Goal: Task Accomplishment & Management: Use online tool/utility

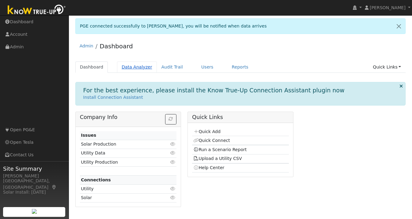
click at [128, 69] on link "Data Analyzer" at bounding box center [137, 67] width 40 height 11
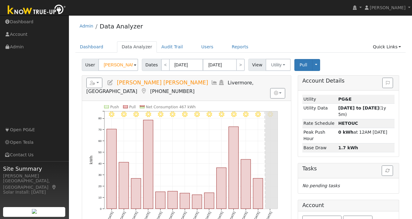
click at [117, 66] on input "Venkata Mayukha Cheekati" at bounding box center [118, 65] width 40 height 12
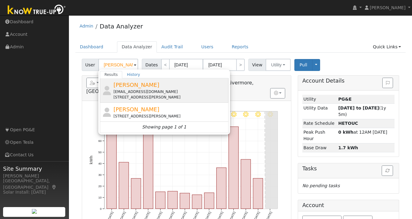
click at [123, 86] on span "Gerry Crisologo" at bounding box center [136, 85] width 46 height 6
type input "Gerry Crisologo"
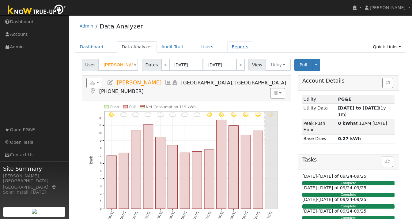
click at [232, 46] on link "Reports" at bounding box center [240, 46] width 26 height 11
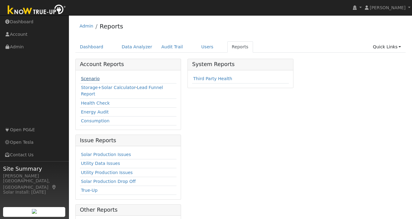
click at [95, 80] on link "Scenario" at bounding box center [90, 78] width 19 height 5
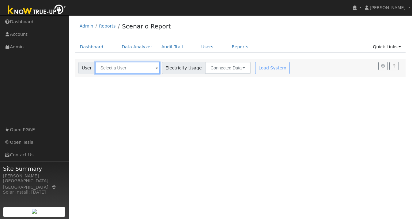
click at [126, 69] on input "text" at bounding box center [127, 68] width 65 height 12
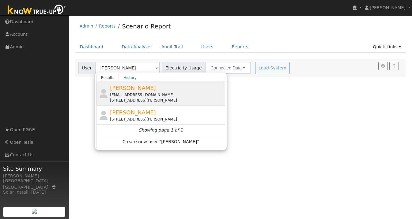
click at [131, 93] on div "gerrycrisologo@yahoo.com" at bounding box center [167, 95] width 114 height 6
type input "Gerry Crisologo"
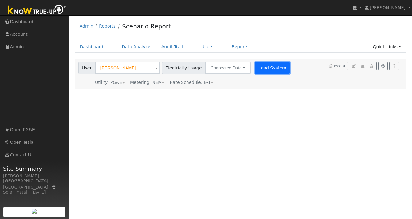
click at [262, 70] on button "Load System" at bounding box center [272, 68] width 35 height 12
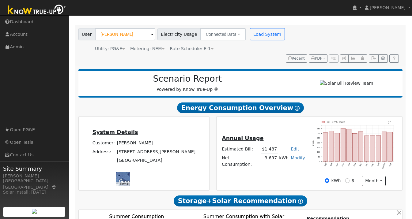
scroll to position [36, 0]
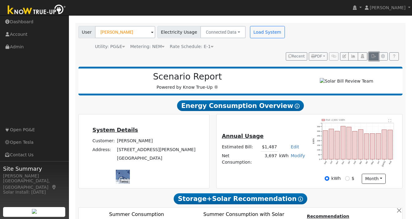
click at [373, 55] on icon "button" at bounding box center [373, 57] width 5 height 4
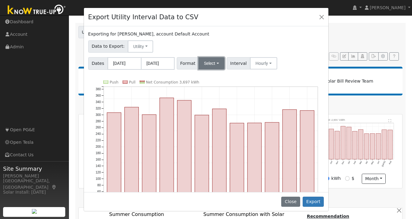
click at [215, 65] on button "Select" at bounding box center [212, 63] width 26 height 12
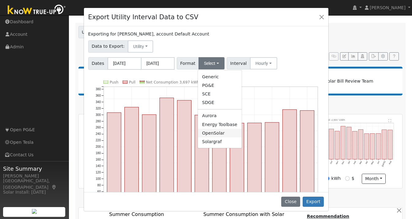
click at [208, 134] on link "OpenSolar" at bounding box center [220, 133] width 44 height 9
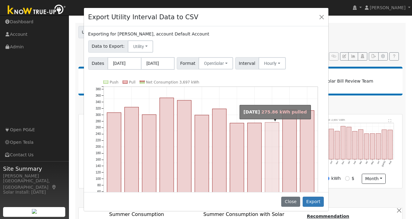
scroll to position [40, 0]
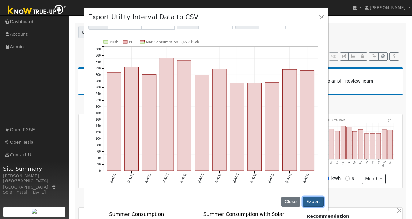
click at [317, 202] on button "Export" at bounding box center [313, 202] width 21 height 10
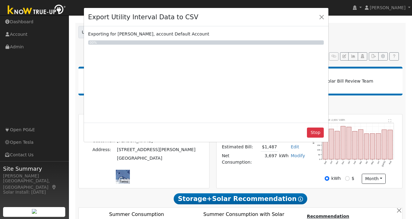
scroll to position [0, 0]
